Goal: Transaction & Acquisition: Purchase product/service

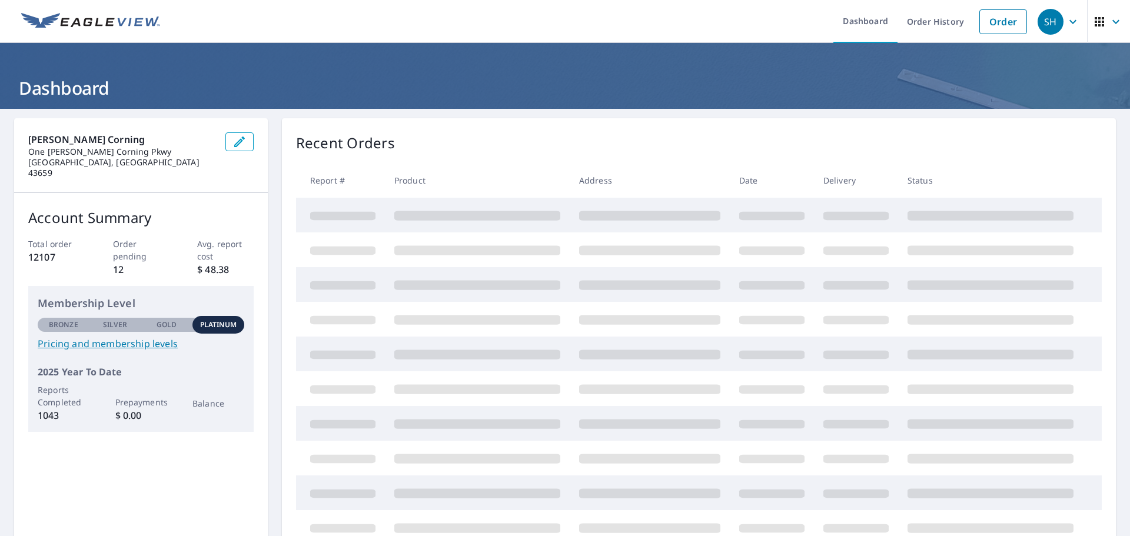
click at [995, 21] on link "Order" at bounding box center [1003, 21] width 48 height 25
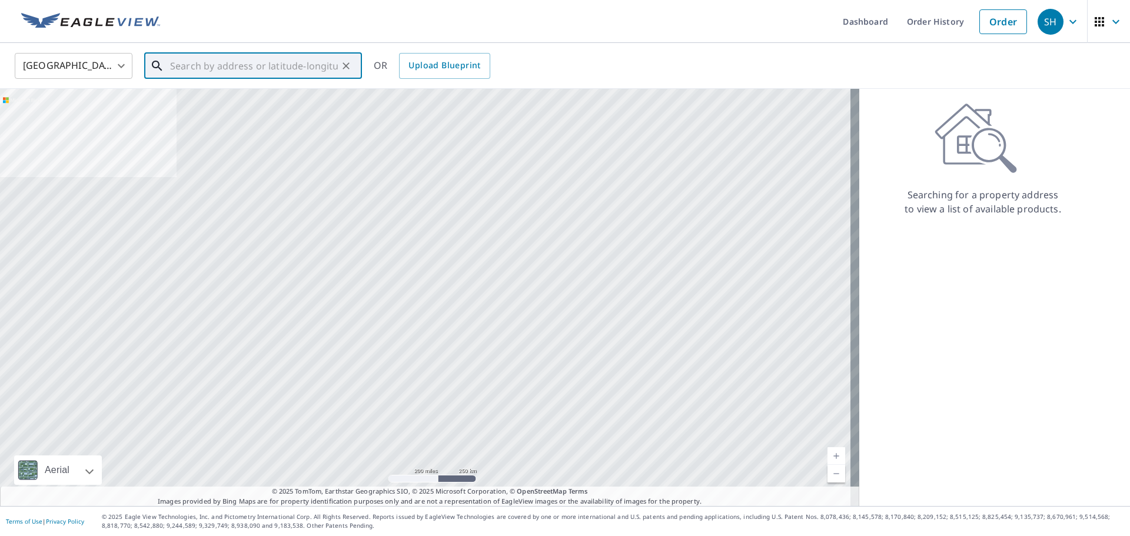
click at [232, 65] on input "text" at bounding box center [254, 65] width 168 height 33
paste input "[STREET_ADDRESS]"
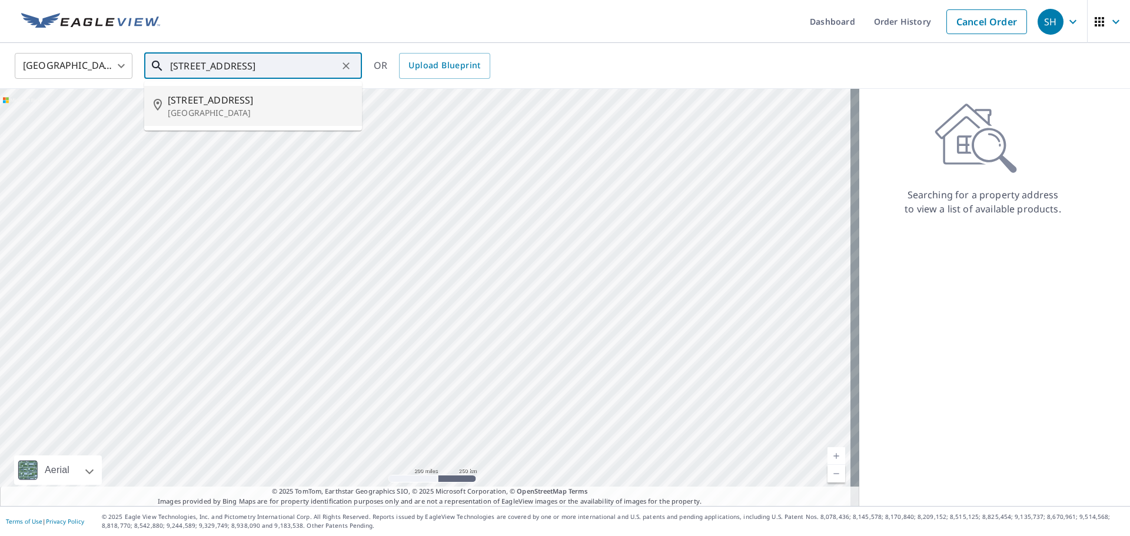
click at [199, 111] on p "[GEOGRAPHIC_DATA]" at bounding box center [260, 113] width 185 height 12
type input "[STREET_ADDRESS]"
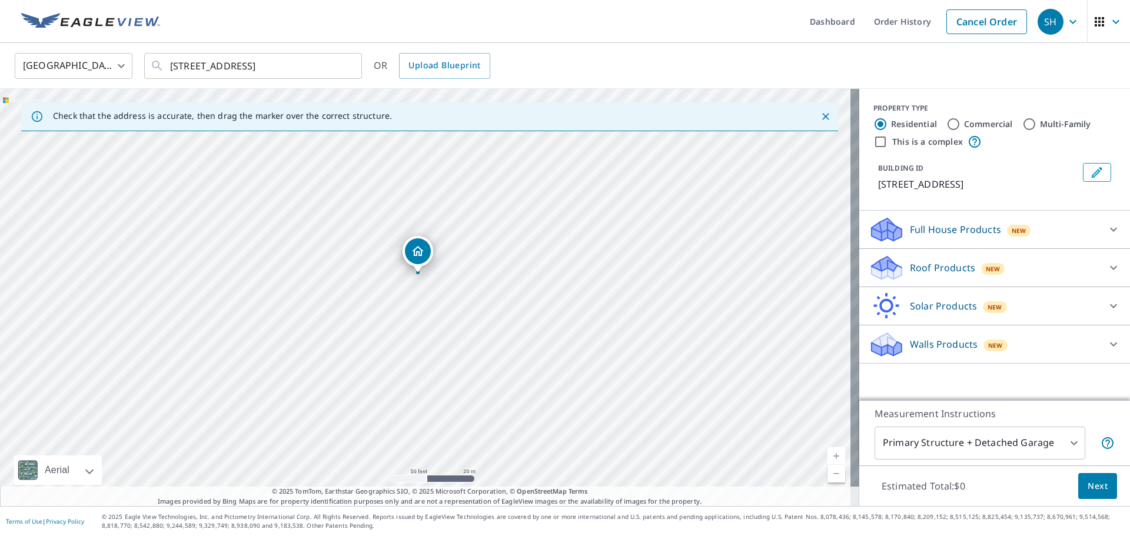
drag, startPoint x: 627, startPoint y: 365, endPoint x: 574, endPoint y: 124, distance: 247.0
click at [574, 117] on div "Check that the address is accurate, then drag the marker over the correct struc…" at bounding box center [429, 297] width 859 height 417
drag, startPoint x: 525, startPoint y: 285, endPoint x: 533, endPoint y: 158, distance: 127.3
click at [532, 162] on div "[STREET_ADDRESS]" at bounding box center [429, 297] width 859 height 417
drag, startPoint x: 500, startPoint y: 290, endPoint x: 514, endPoint y: 282, distance: 16.1
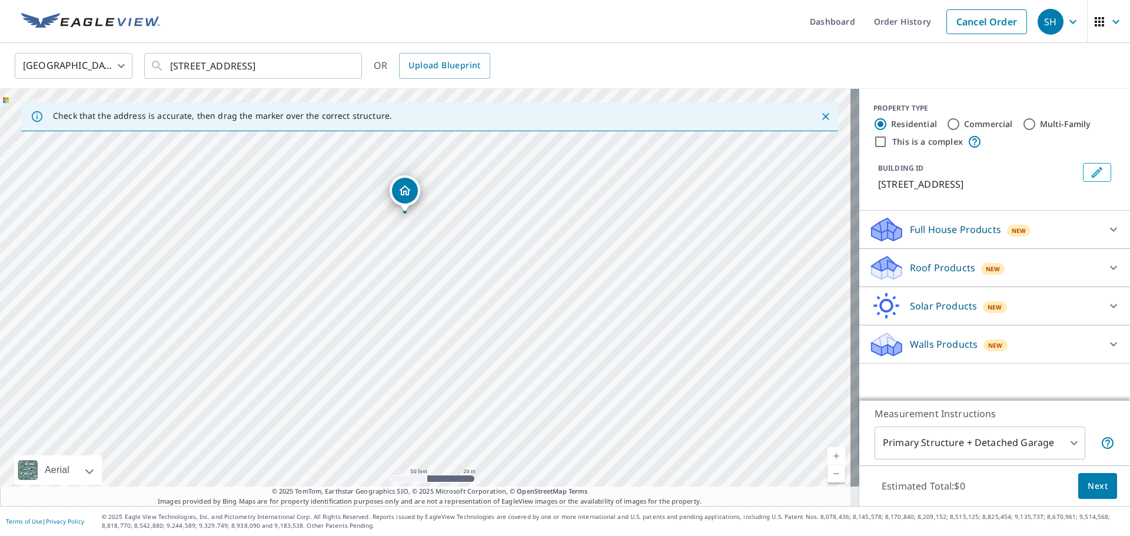
click at [514, 282] on div "[STREET_ADDRESS]" at bounding box center [429, 297] width 859 height 417
click at [926, 271] on p "Roof Products" at bounding box center [942, 268] width 65 height 14
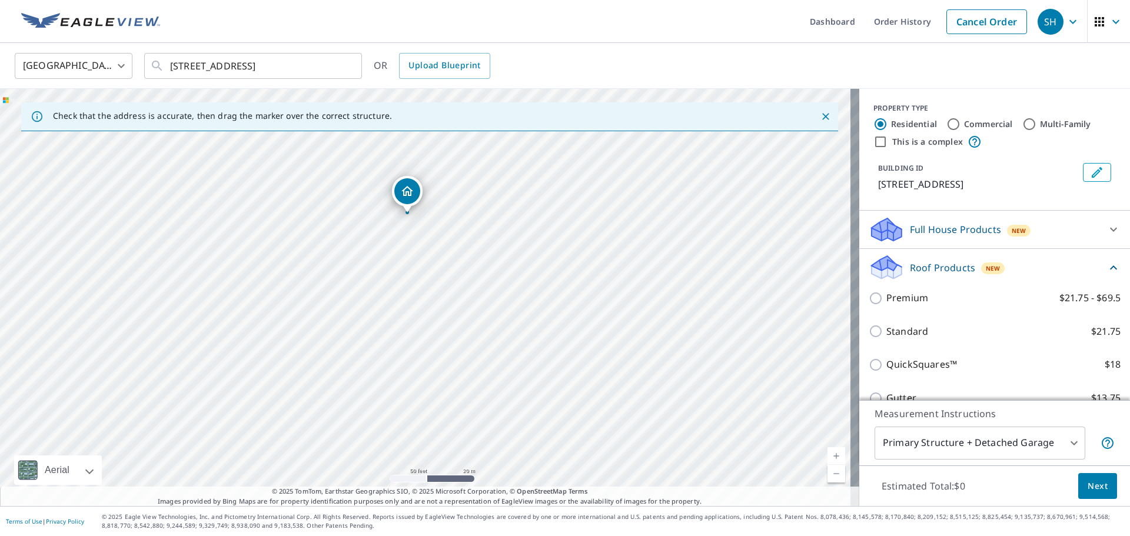
click at [887, 306] on div "Premium $21.75 - $69.5" at bounding box center [995, 298] width 252 height 34
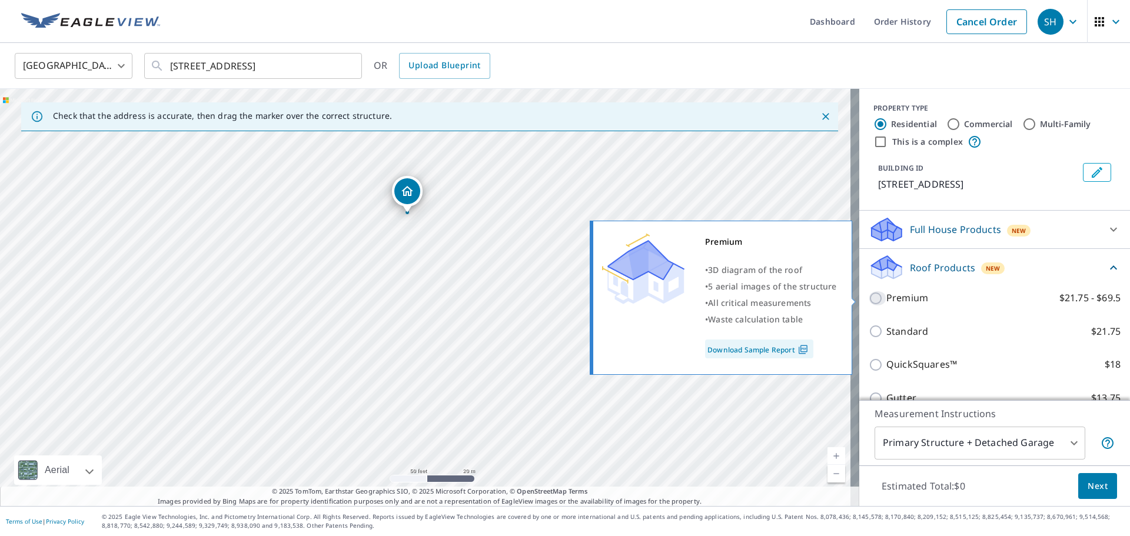
click at [870, 301] on input "Premium $21.75 - $69.5" at bounding box center [878, 298] width 18 height 14
checkbox input "true"
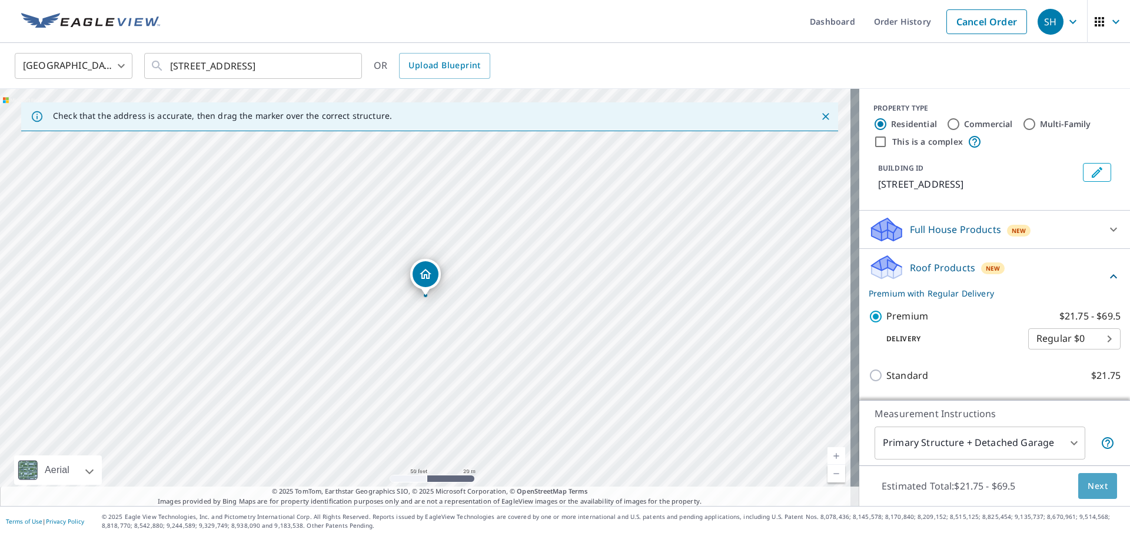
click at [1093, 491] on span "Next" at bounding box center [1097, 486] width 20 height 15
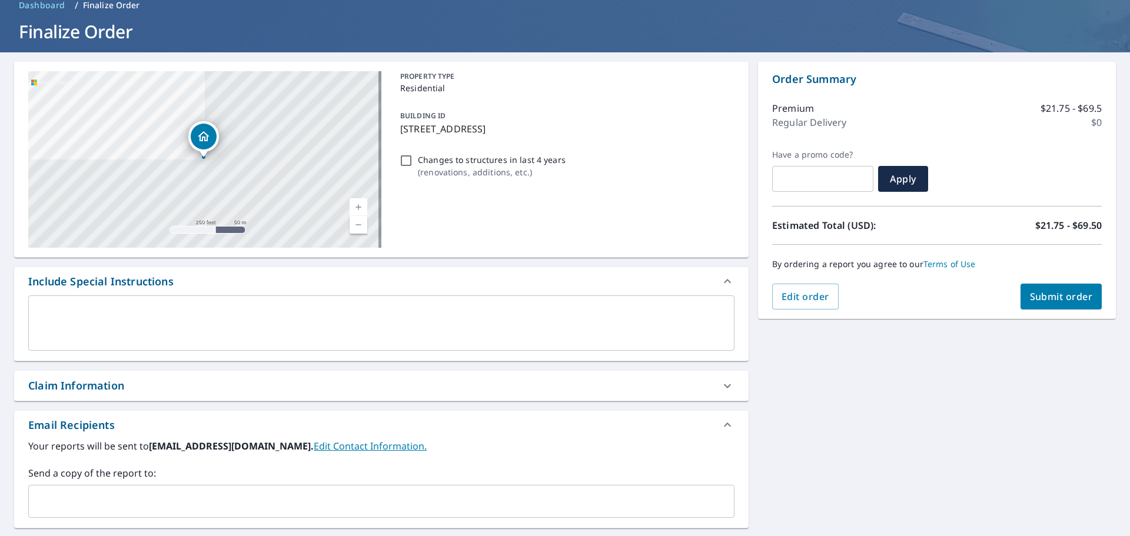
scroll to position [205, 0]
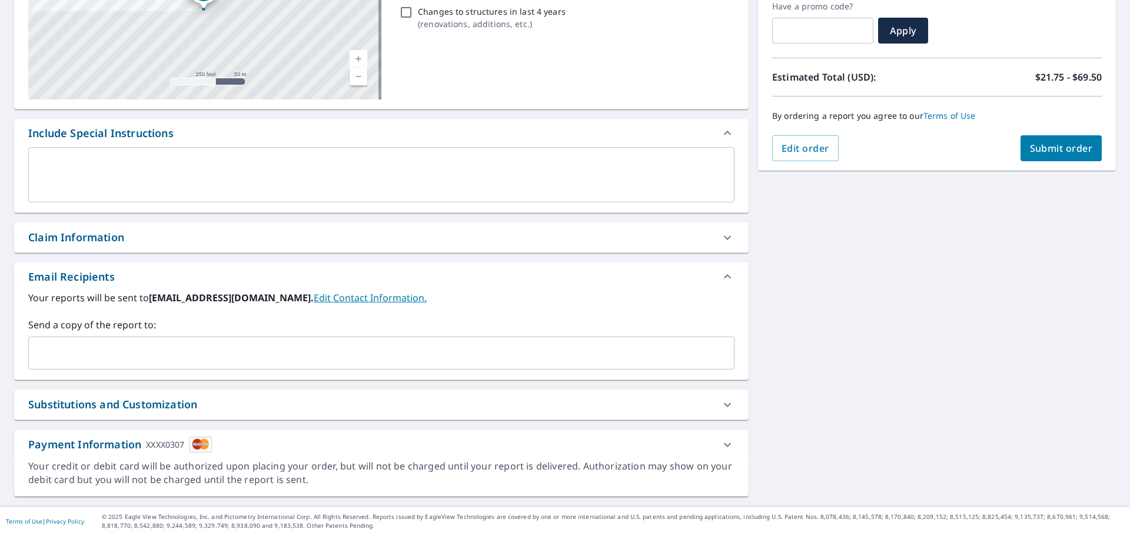
click at [86, 238] on div "Claim Information" at bounding box center [76, 237] width 96 height 16
checkbox input "true"
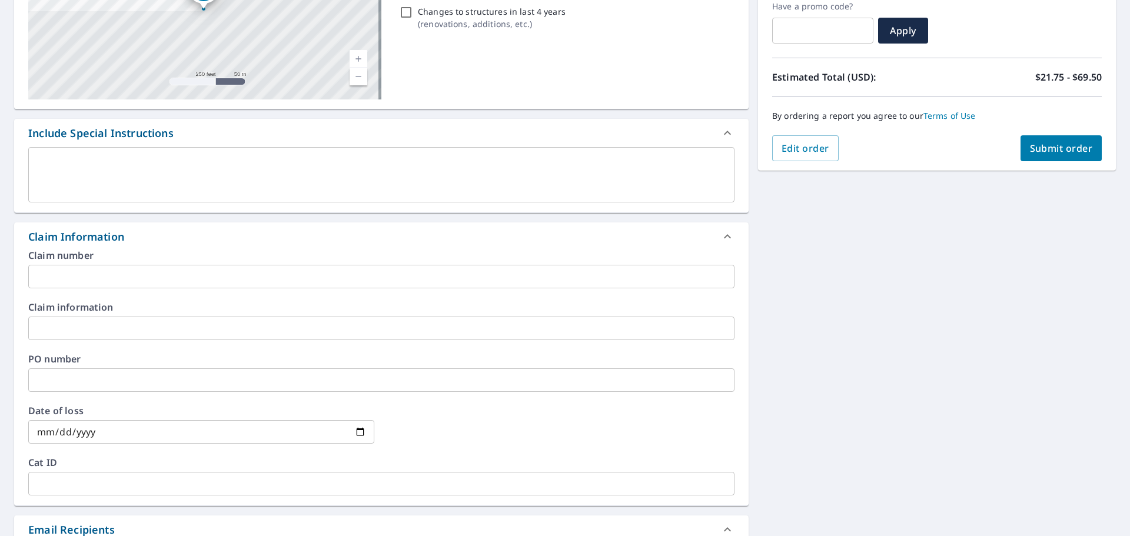
click at [92, 272] on input "text" at bounding box center [381, 277] width 706 height 24
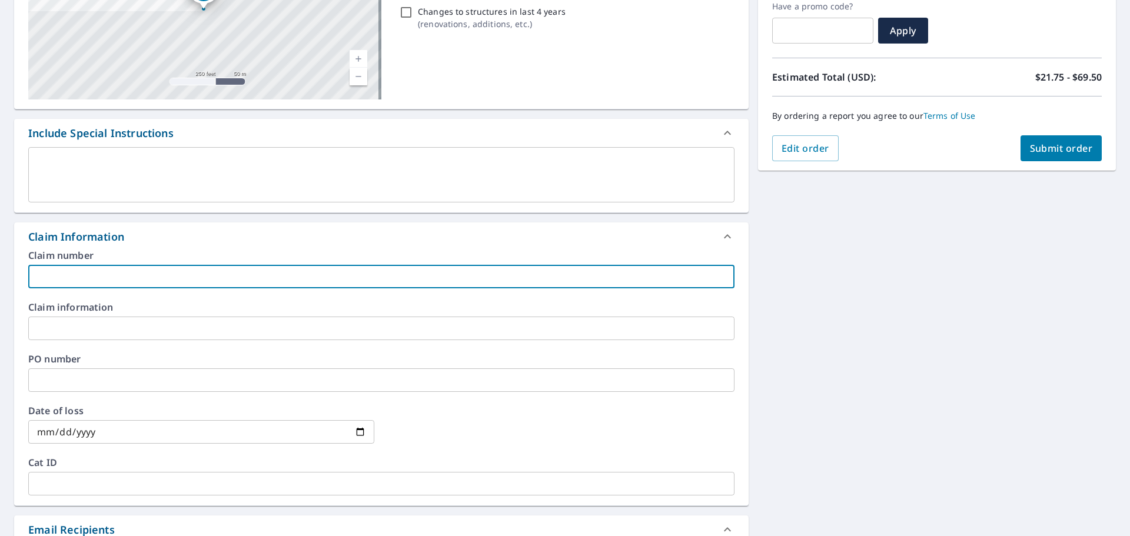
type input "2"
checkbox input "true"
type input "20"
checkbox input "true"
type input "206"
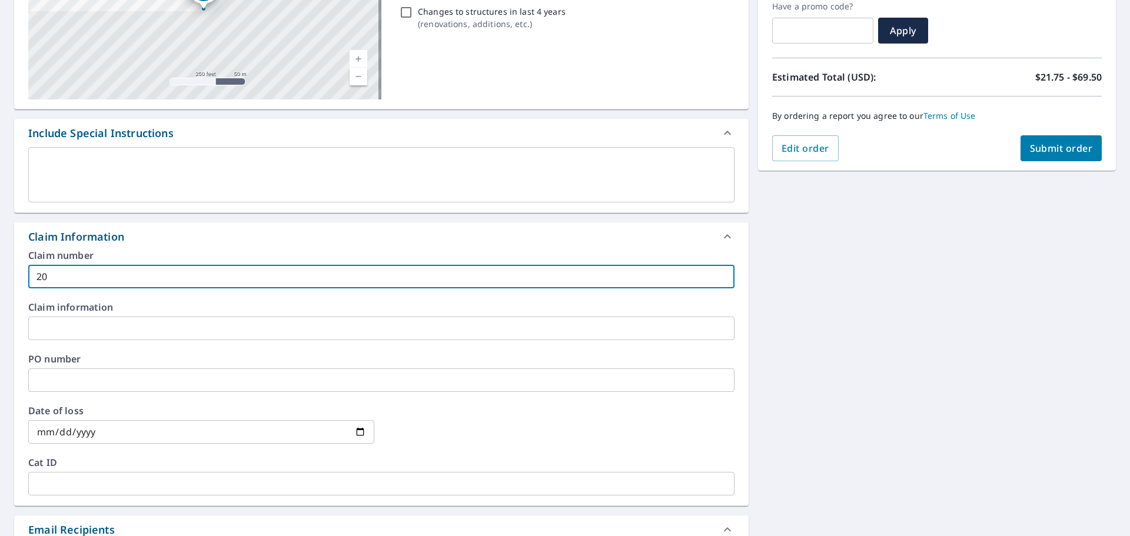
checkbox input "true"
type input "2061"
checkbox input "true"
type input "20618"
checkbox input "true"
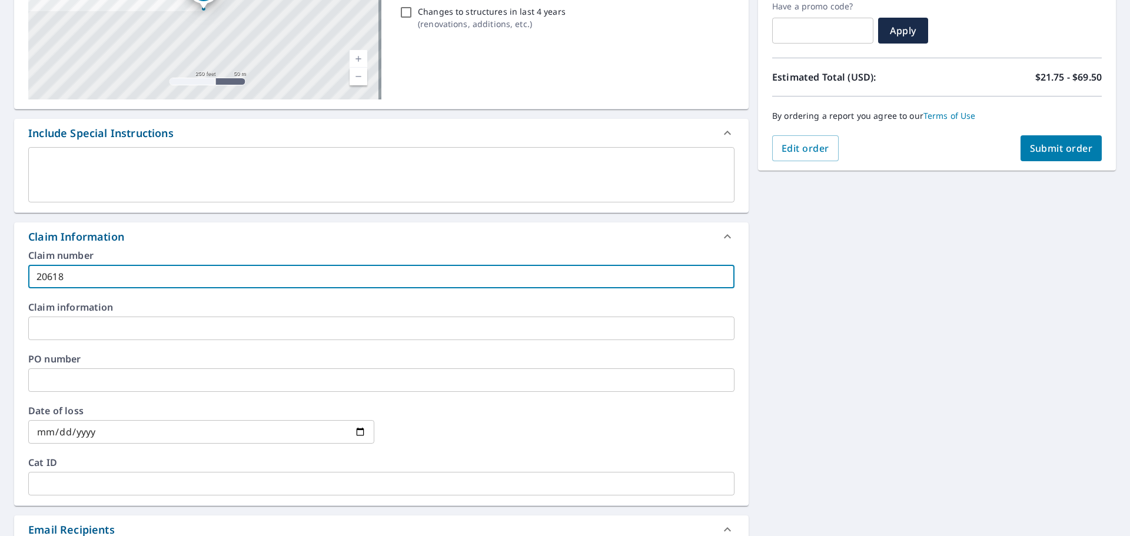
type input "206183"
checkbox input "true"
type input "2061832"
checkbox input "true"
type input "20618327"
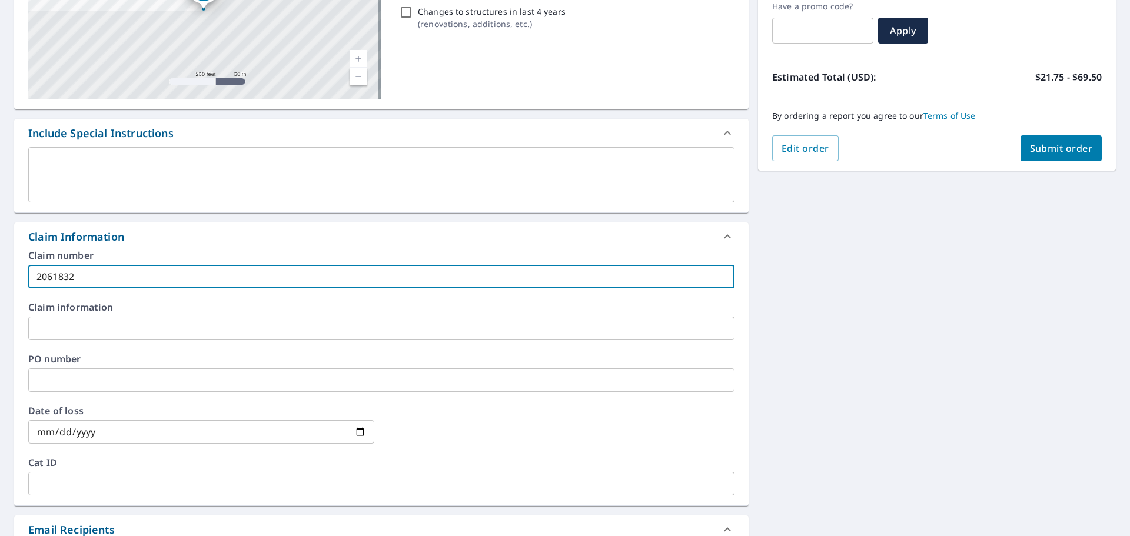
checkbox input "true"
type input "20618327"
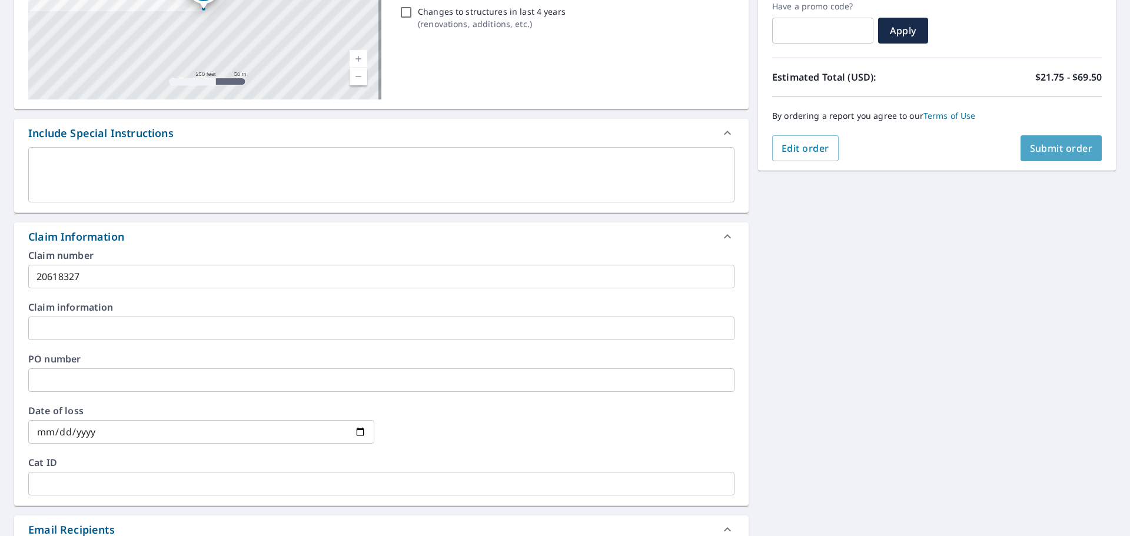
click at [1050, 145] on span "Submit order" at bounding box center [1061, 148] width 63 height 13
checkbox input "true"
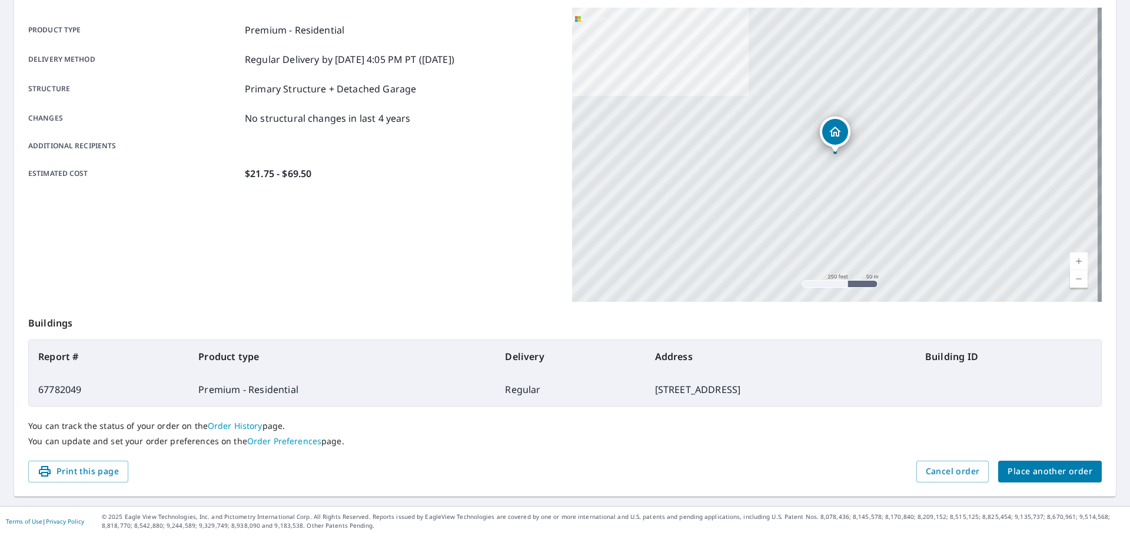
scroll to position [157, 0]
